Goal: Task Accomplishment & Management: Use online tool/utility

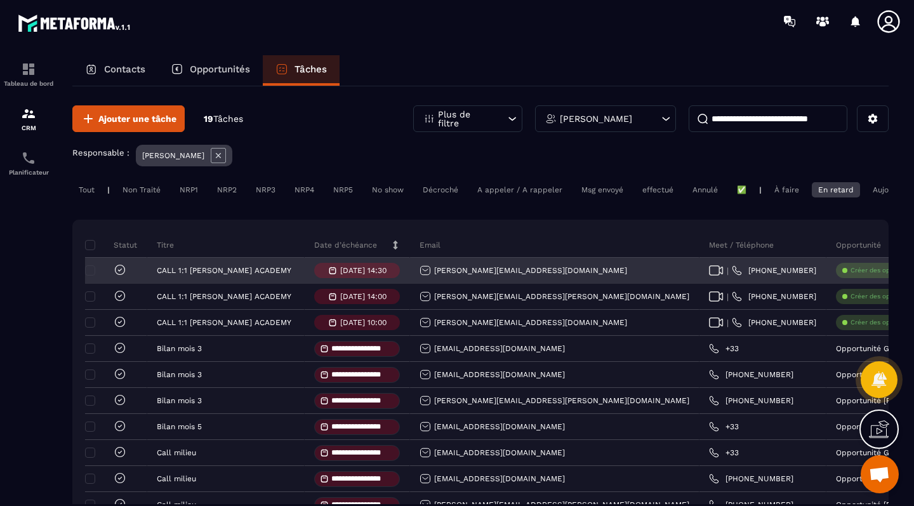
click at [119, 276] on icon at bounding box center [120, 269] width 13 height 13
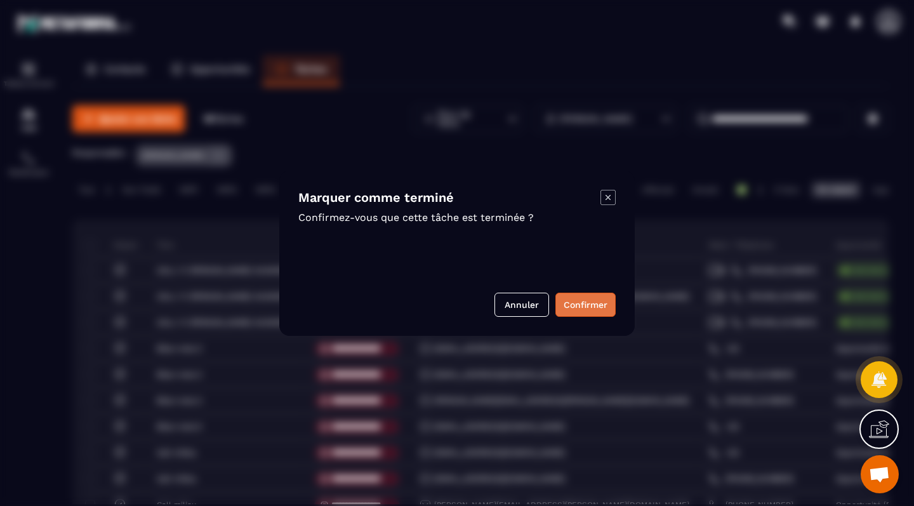
click at [582, 304] on button "Confirmer" at bounding box center [586, 305] width 60 height 24
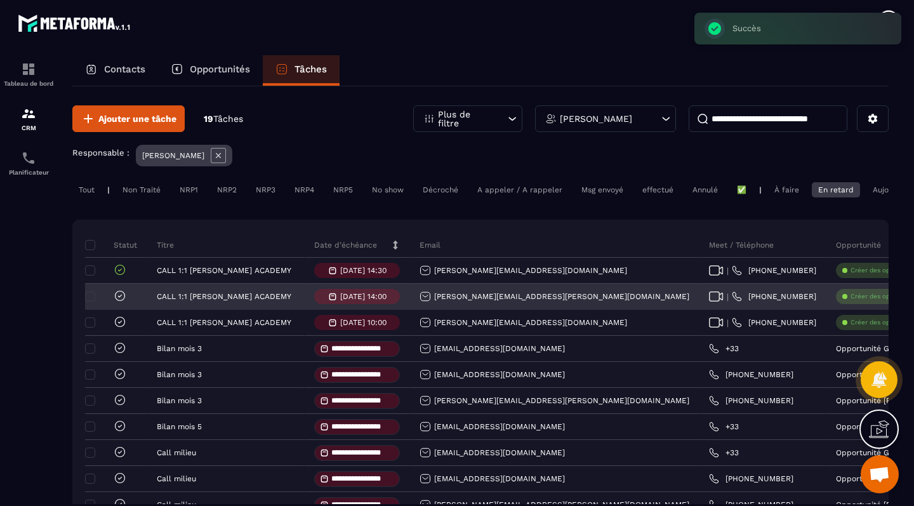
click at [119, 298] on icon at bounding box center [120, 296] width 13 height 13
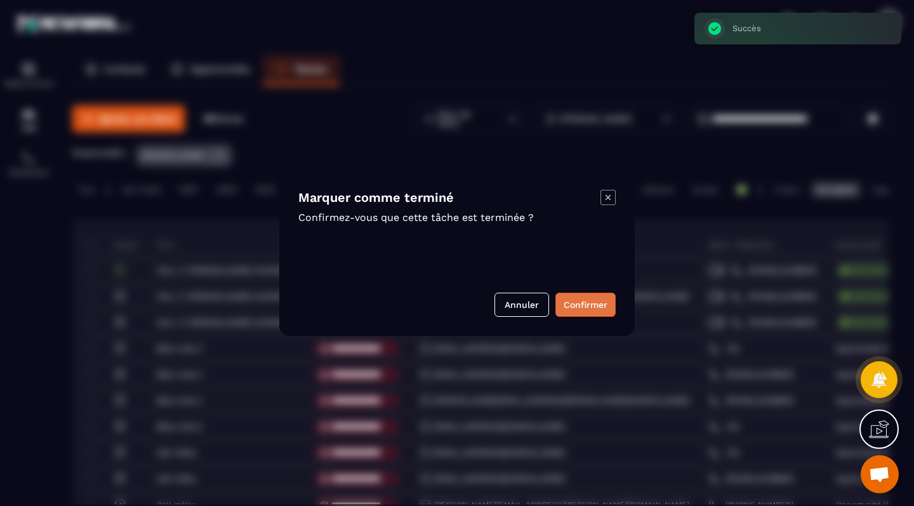
click at [570, 312] on button "Confirmer" at bounding box center [586, 305] width 60 height 24
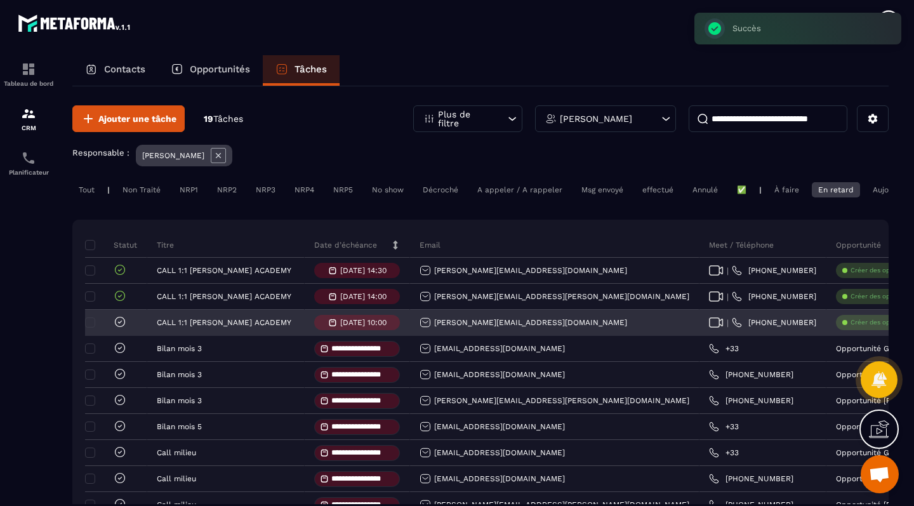
click at [119, 324] on icon at bounding box center [120, 322] width 13 height 13
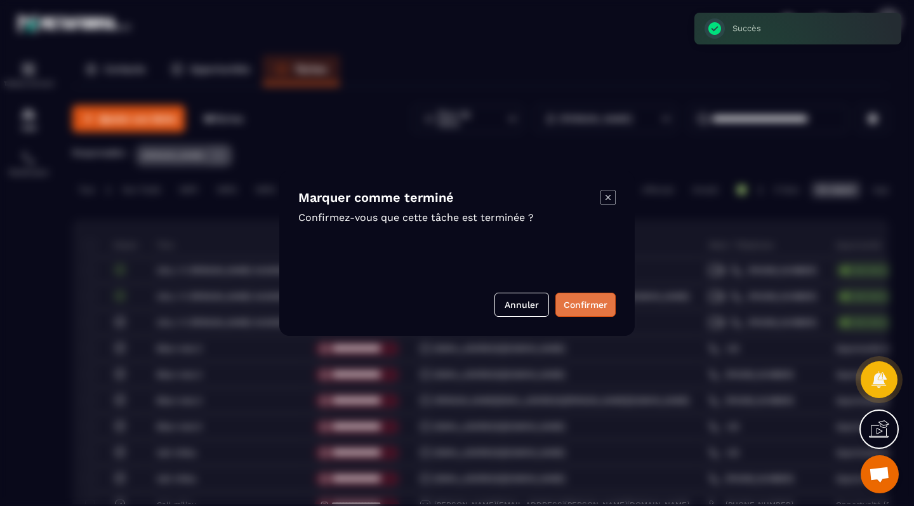
click at [603, 308] on button "Confirmer" at bounding box center [586, 305] width 60 height 24
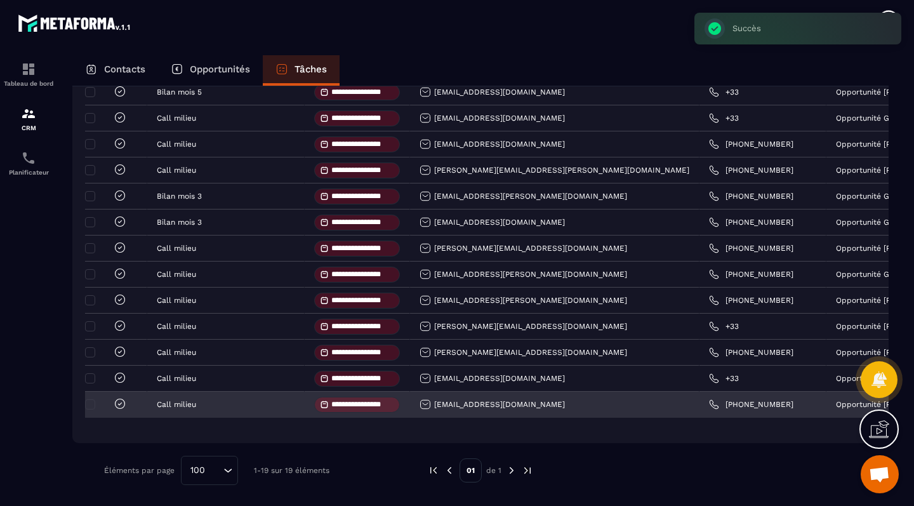
scroll to position [338, 0]
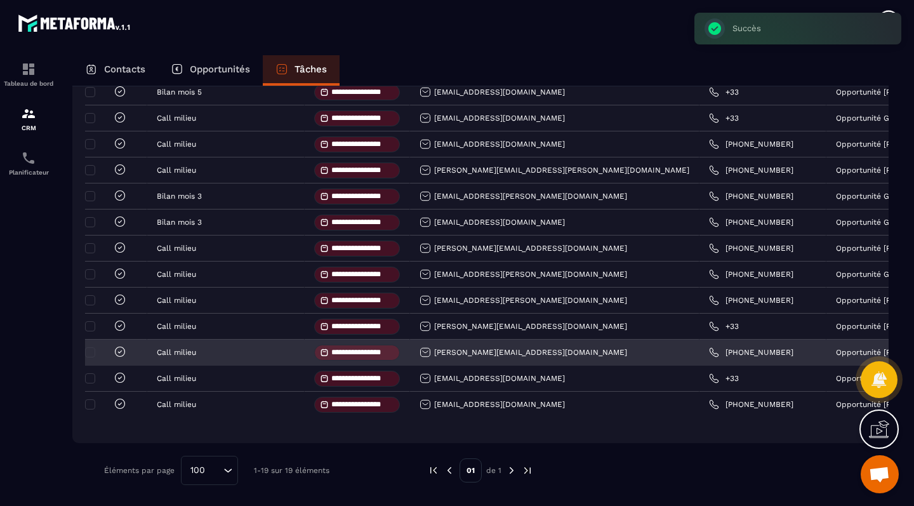
click at [120, 349] on icon at bounding box center [120, 351] width 13 height 13
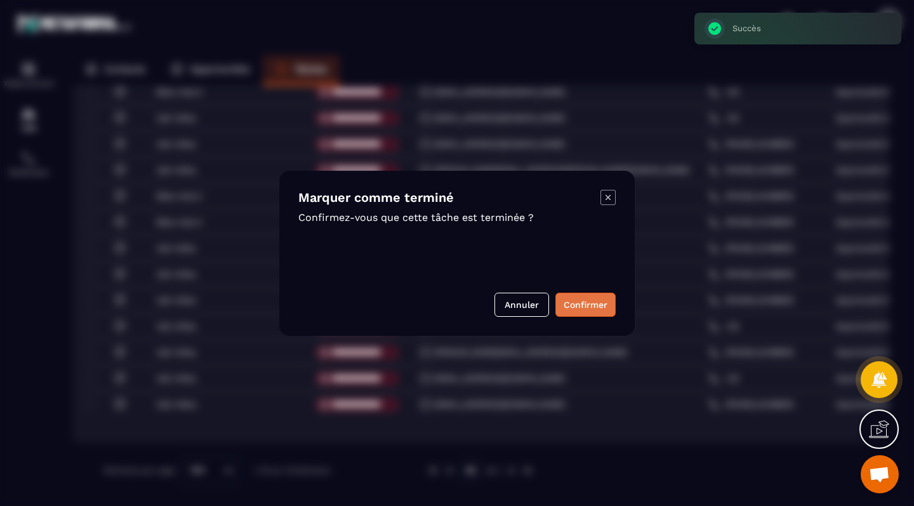
click at [585, 302] on button "Confirmer" at bounding box center [586, 305] width 60 height 24
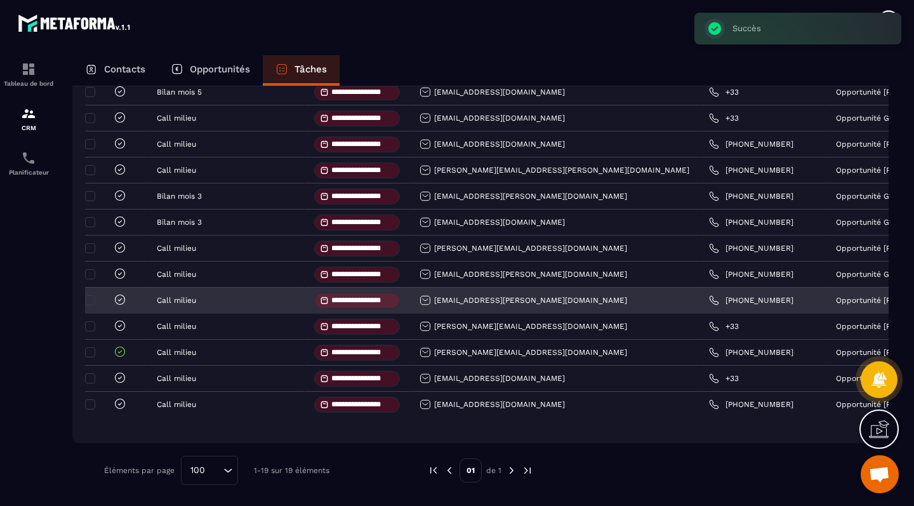
click at [119, 297] on icon at bounding box center [120, 299] width 13 height 13
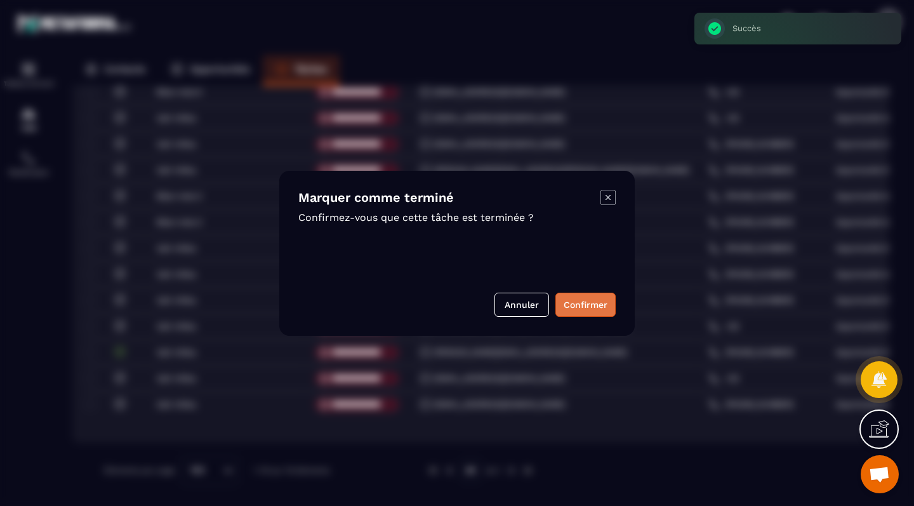
click at [592, 295] on button "Confirmer" at bounding box center [586, 305] width 60 height 24
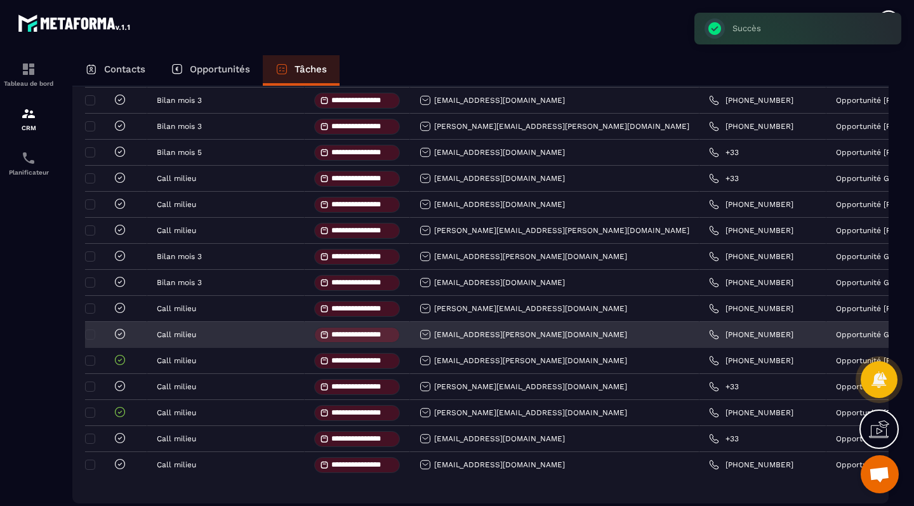
scroll to position [266, 0]
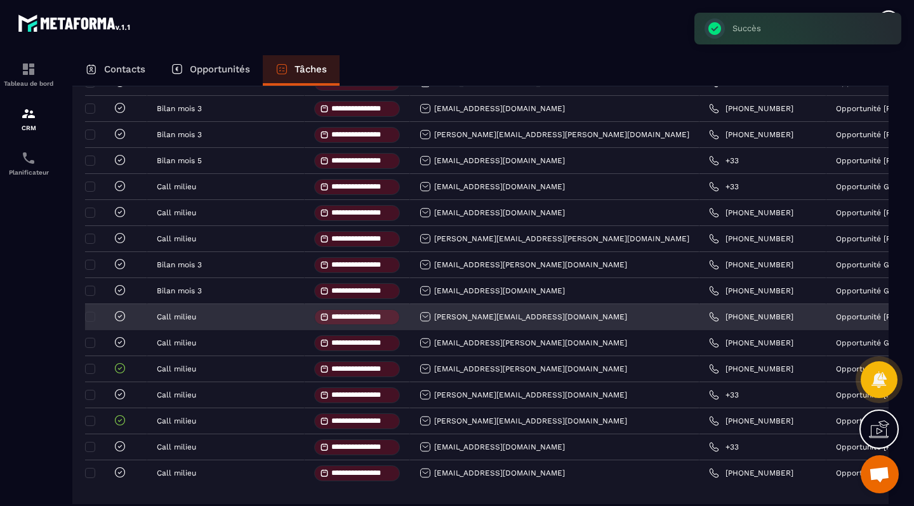
click at [121, 317] on icon at bounding box center [120, 316] width 4 height 3
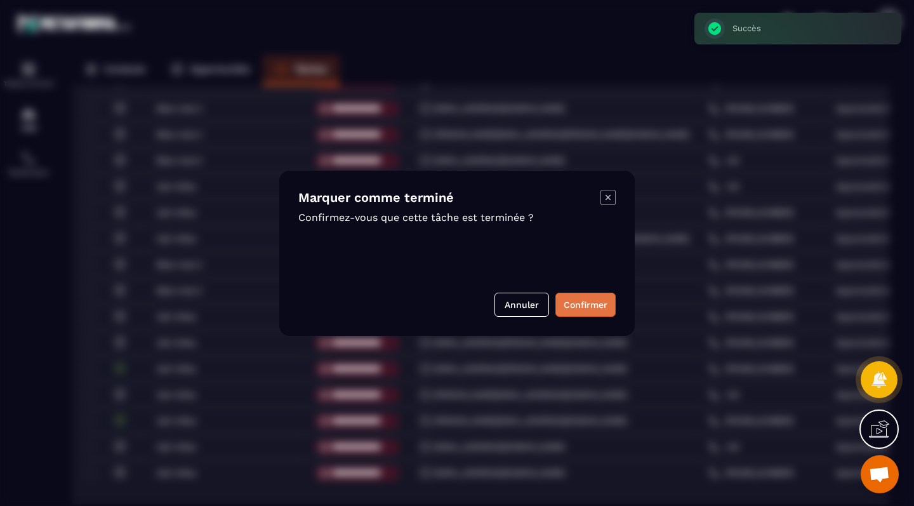
click at [603, 306] on button "Confirmer" at bounding box center [586, 305] width 60 height 24
